Goal: Task Accomplishment & Management: Complete application form

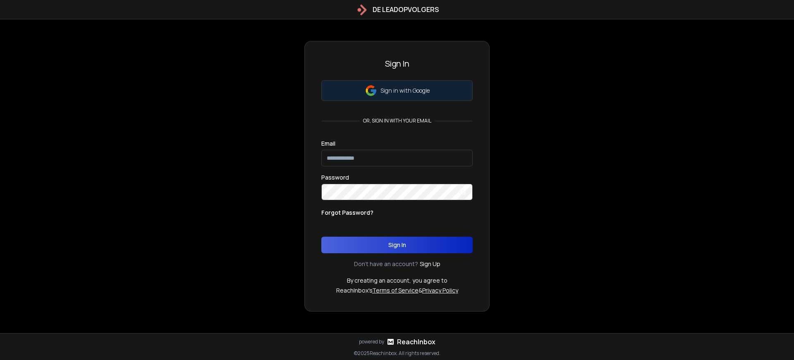
click at [404, 91] on p "Sign in with Google" at bounding box center [404, 90] width 49 height 8
click at [397, 64] on h3 "Sign In" at bounding box center [396, 64] width 151 height 12
click at [396, 280] on p "By creating an account, you agree to" at bounding box center [397, 280] width 100 height 8
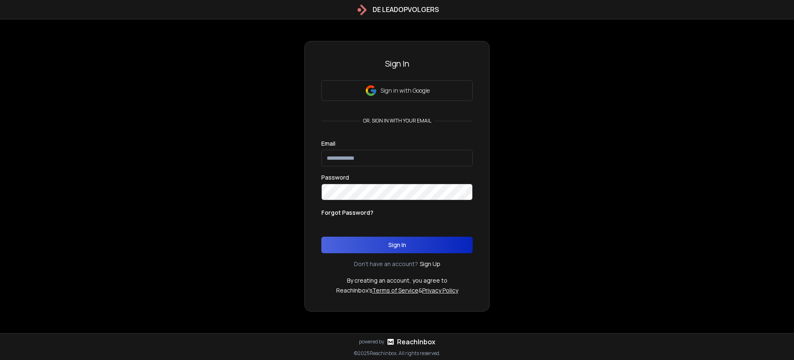
click at [396, 280] on p "By creating an account, you agree to" at bounding box center [397, 280] width 100 height 8
click at [404, 91] on p "Sign in with Google" at bounding box center [404, 90] width 49 height 8
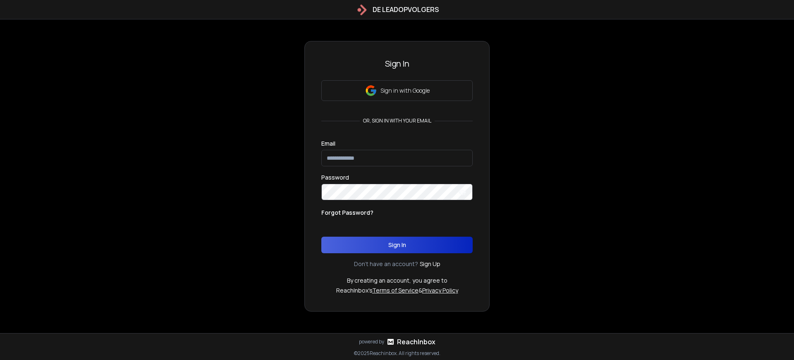
click at [396, 280] on p "By creating an account, you agree to" at bounding box center [397, 280] width 100 height 8
click at [397, 64] on h3 "Sign In" at bounding box center [396, 64] width 151 height 12
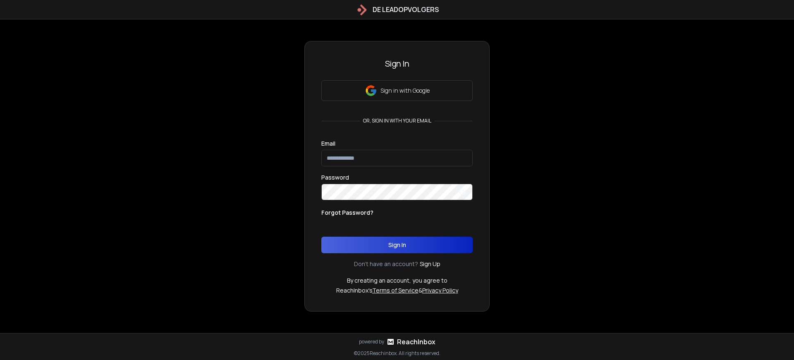
click at [396, 280] on p "By creating an account, you agree to" at bounding box center [397, 280] width 100 height 8
click at [397, 64] on h3 "Sign In" at bounding box center [396, 64] width 151 height 12
click at [404, 91] on p "Sign in with Google" at bounding box center [404, 90] width 49 height 8
click at [396, 280] on p "By creating an account, you agree to" at bounding box center [397, 280] width 100 height 8
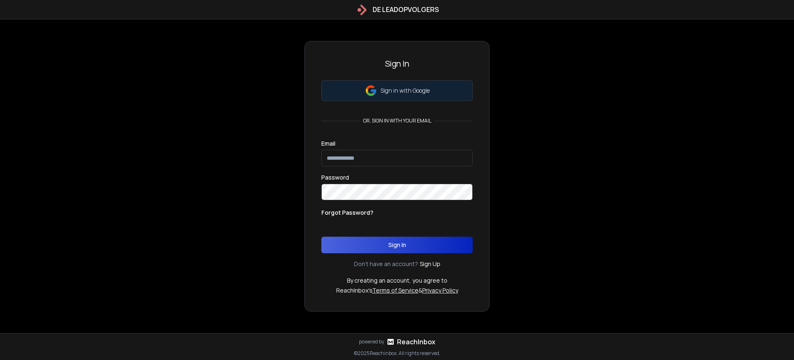
click at [404, 91] on p "Sign in with Google" at bounding box center [404, 90] width 49 height 8
click at [397, 64] on h3 "Sign In" at bounding box center [396, 64] width 151 height 12
click at [404, 91] on p "Sign in with Google" at bounding box center [404, 90] width 49 height 8
click at [397, 121] on p "or, sign in with your email" at bounding box center [397, 120] width 75 height 7
